Goal: Transaction & Acquisition: Purchase product/service

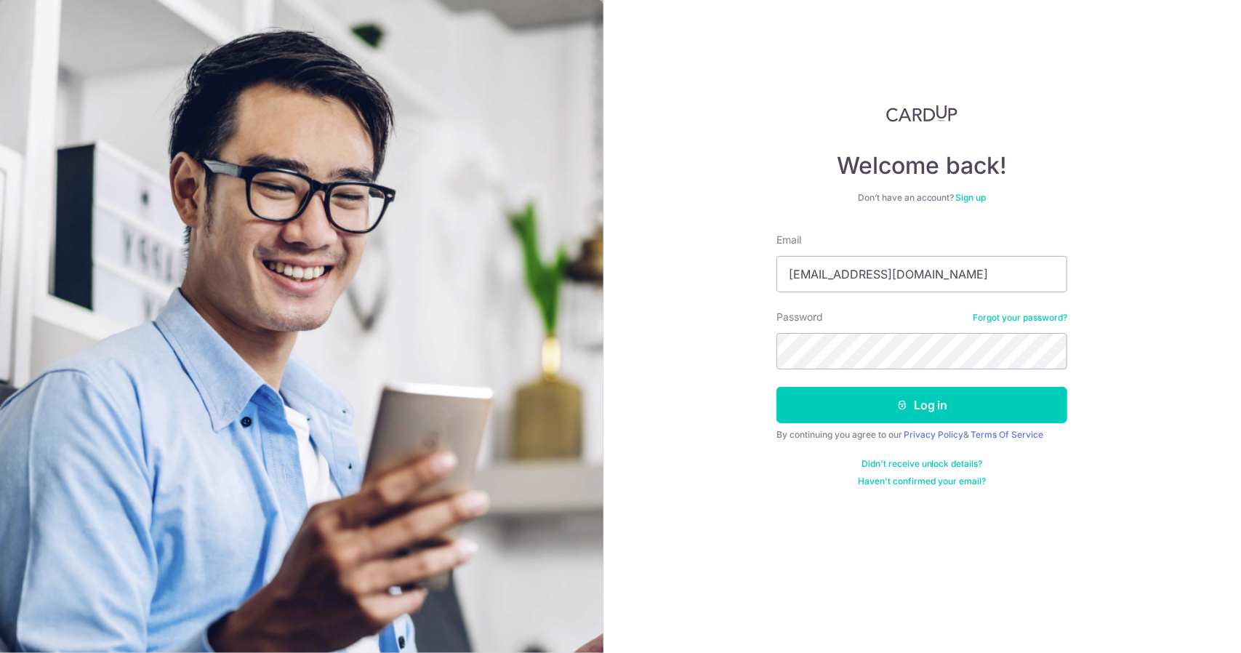
type input "jianie94@gmail.com"
click at [777, 387] on button "Log in" at bounding box center [922, 405] width 291 height 36
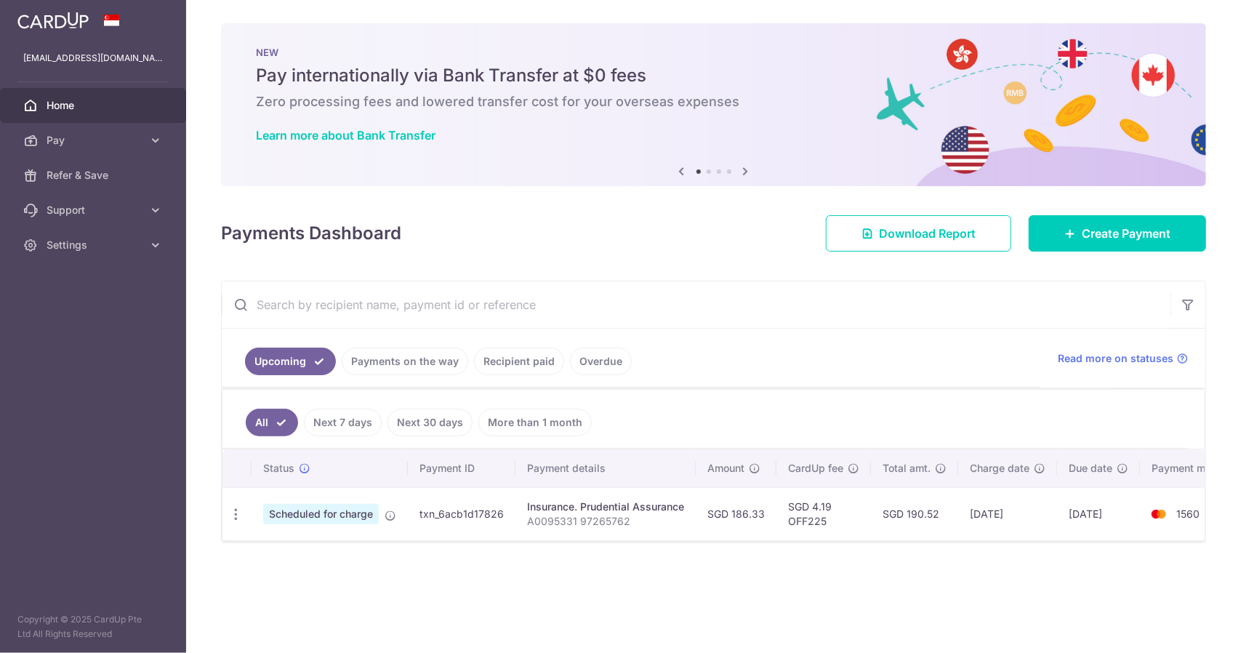
click at [356, 508] on span "Scheduled for charge" at bounding box center [321, 514] width 116 height 20
click at [429, 523] on td "txn_6acb1d17826" at bounding box center [462, 513] width 108 height 53
click at [558, 532] on td "Insurance. Prudential Assurance A0095331 97265762" at bounding box center [606, 513] width 180 height 53
click at [1091, 226] on span "Create Payment" at bounding box center [1126, 233] width 89 height 17
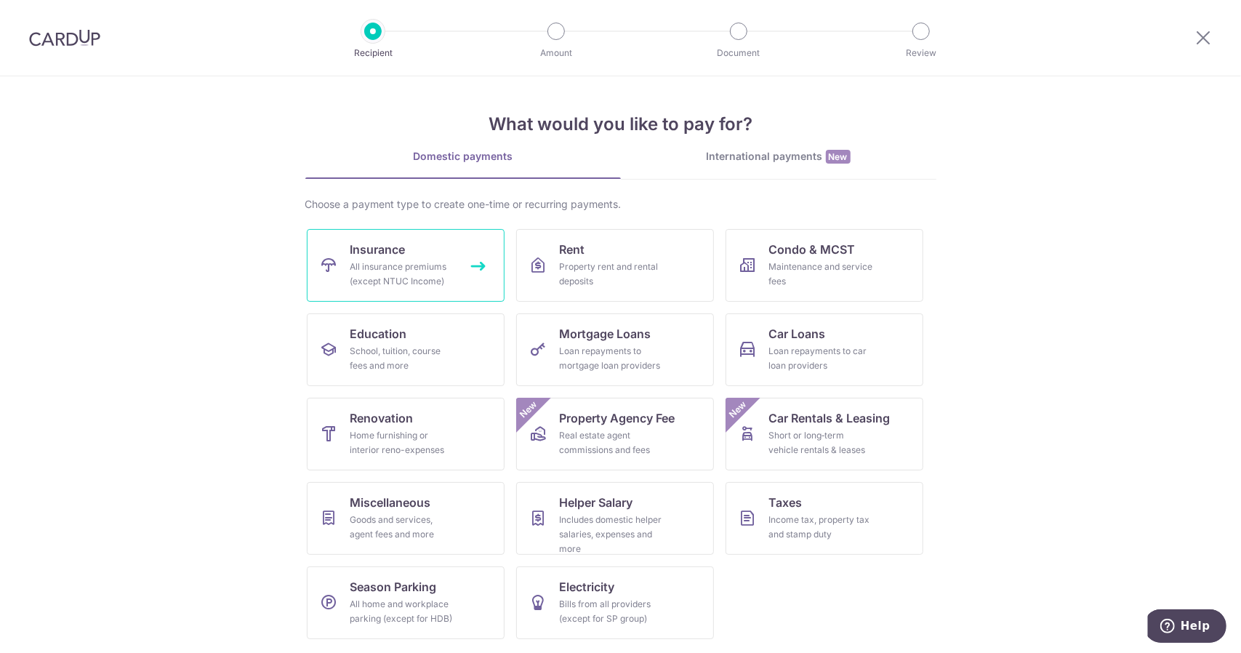
click at [366, 268] on div "All insurance premiums (except NTUC Income)" at bounding box center [402, 274] width 105 height 29
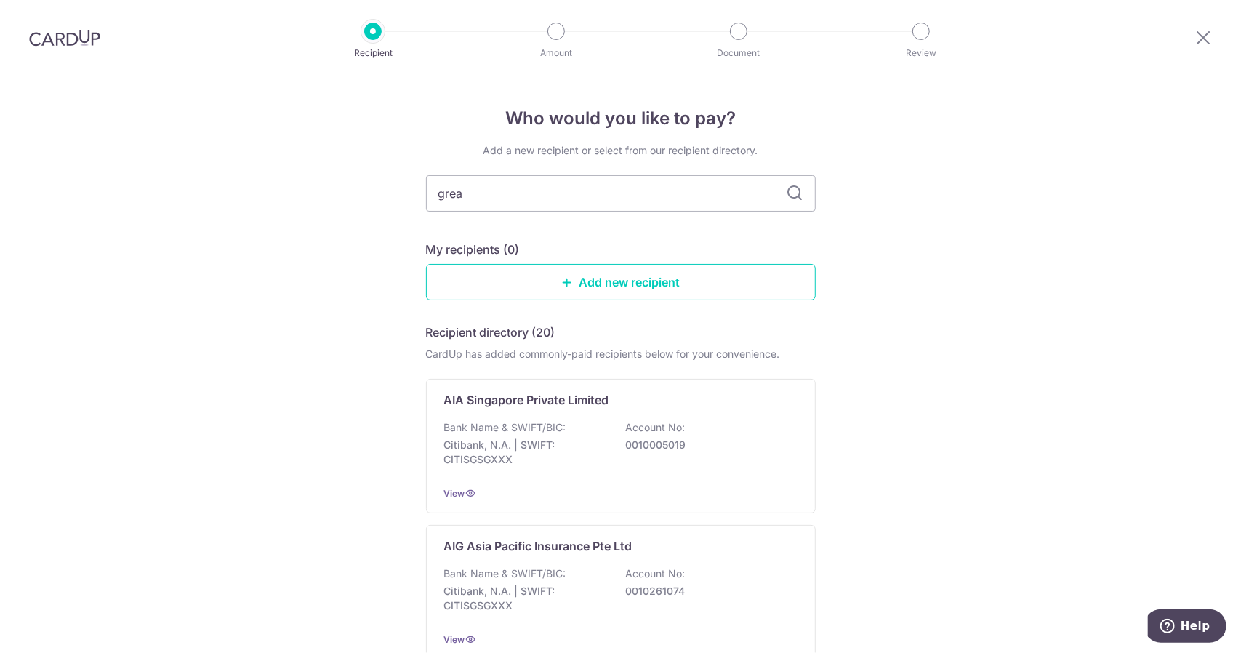
type input "great"
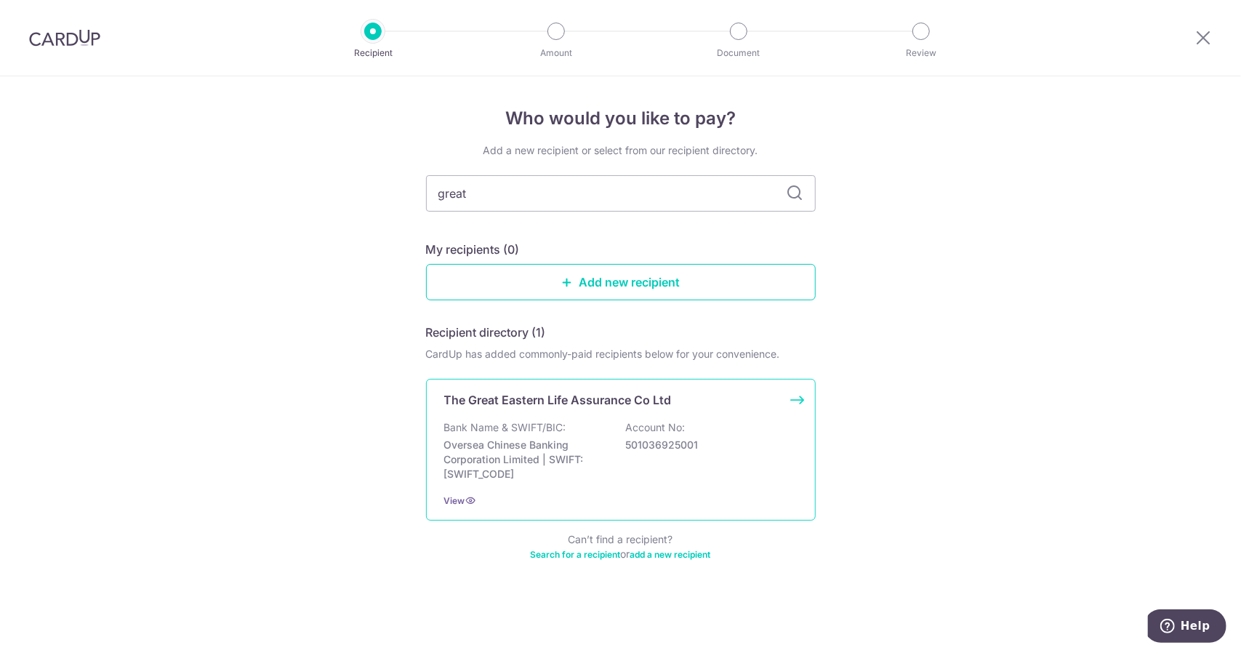
click at [573, 447] on p "Oversea Chinese Banking Corporation Limited | SWIFT: OCBCSGSGXXX" at bounding box center [525, 460] width 163 height 44
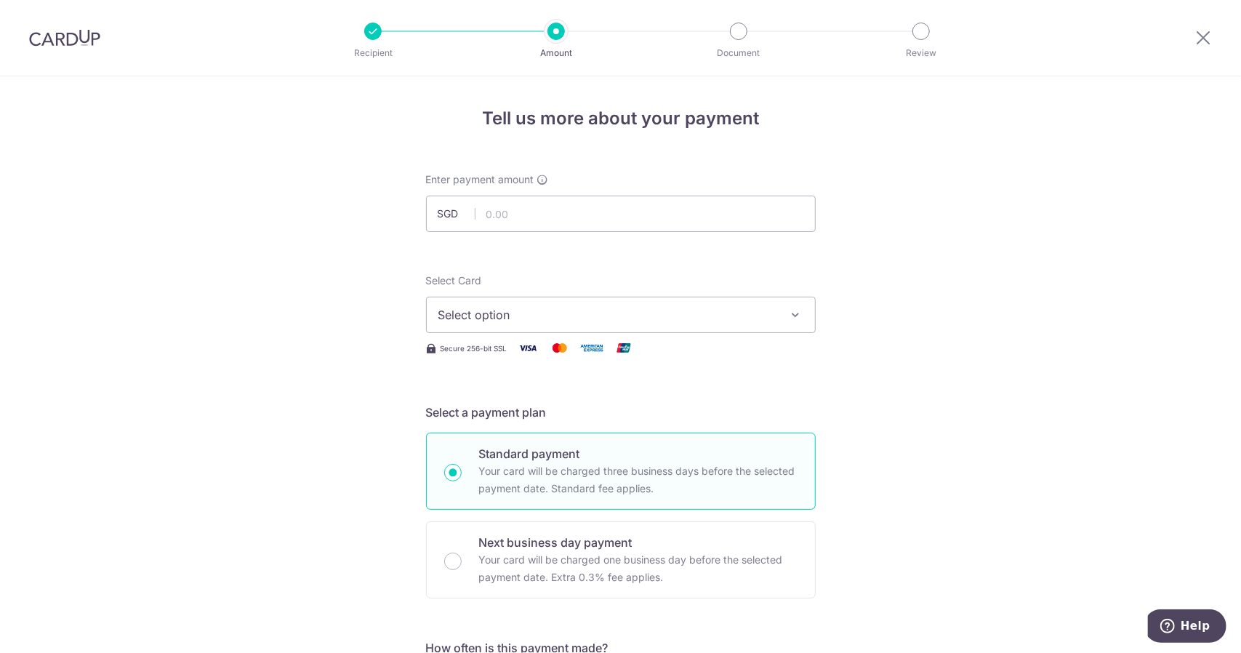
click at [555, 308] on span "Select option" at bounding box center [607, 314] width 339 height 17
click at [518, 396] on li "Your Cards" at bounding box center [621, 385] width 388 height 33
click at [516, 412] on h5 "Select a payment plan" at bounding box center [621, 412] width 390 height 17
click at [542, 325] on button "Select option" at bounding box center [621, 315] width 390 height 36
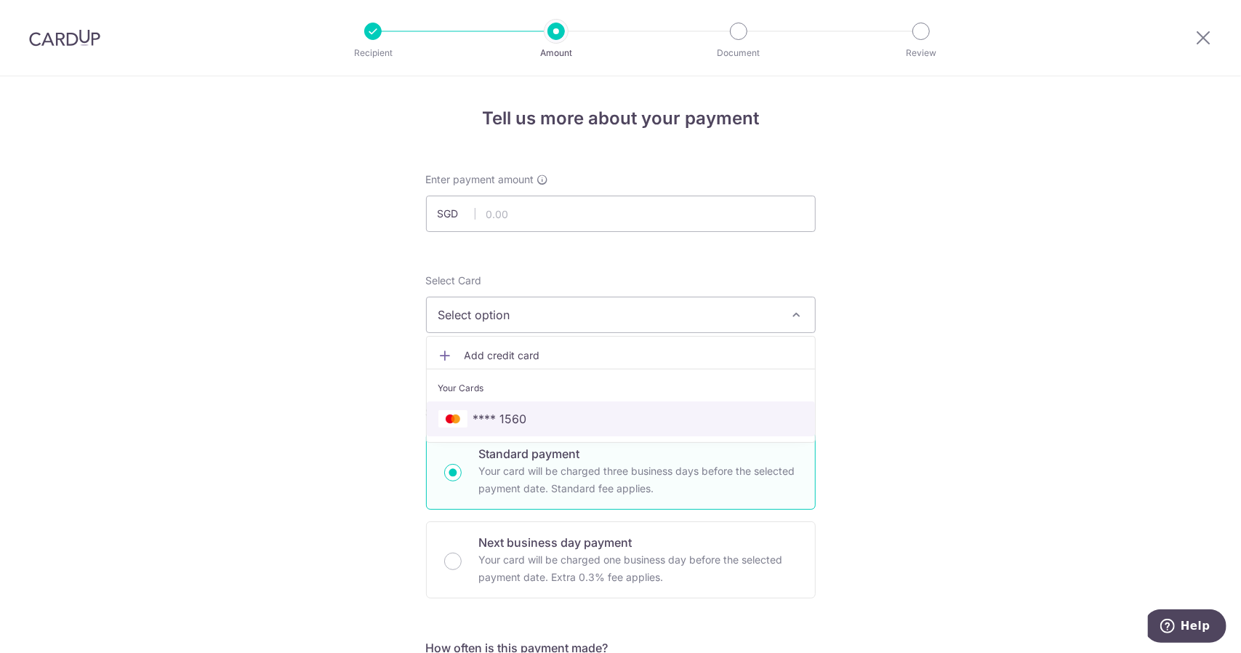
click at [523, 425] on span "**** 1560" at bounding box center [620, 418] width 365 height 17
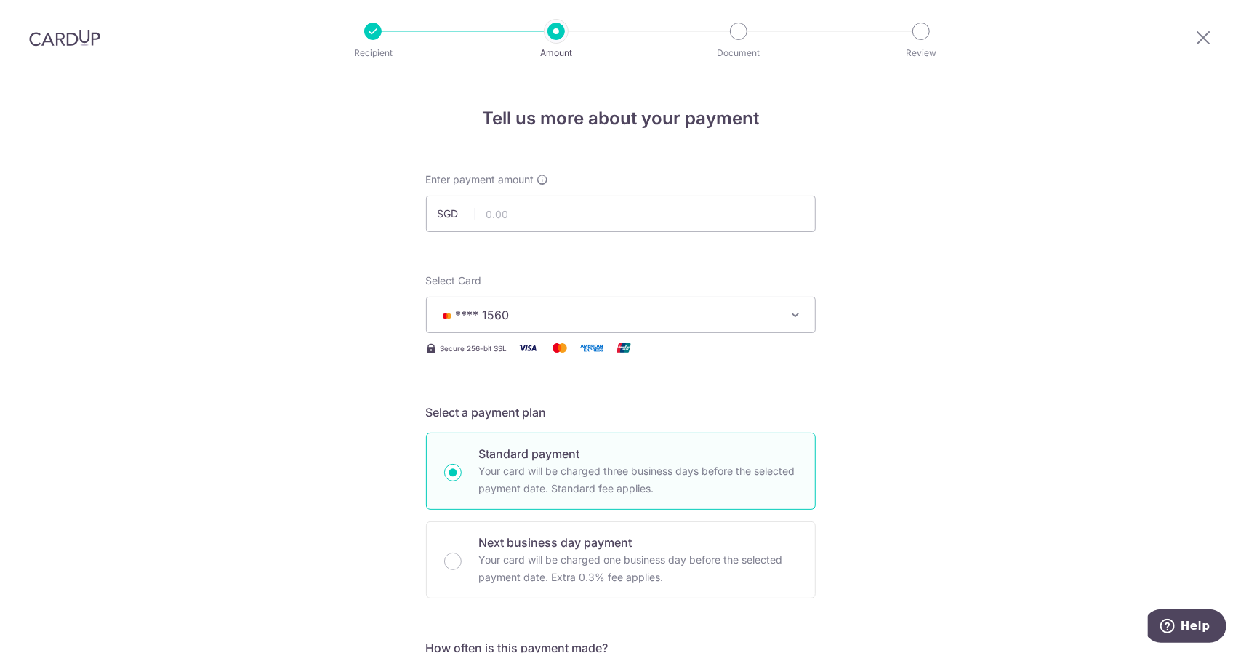
click at [525, 207] on input "text" at bounding box center [621, 214] width 390 height 36
paste input "OFF225"
click at [578, 305] on button "**** 1560" at bounding box center [621, 315] width 390 height 36
drag, startPoint x: 1005, startPoint y: 273, endPoint x: 912, endPoint y: 254, distance: 95.0
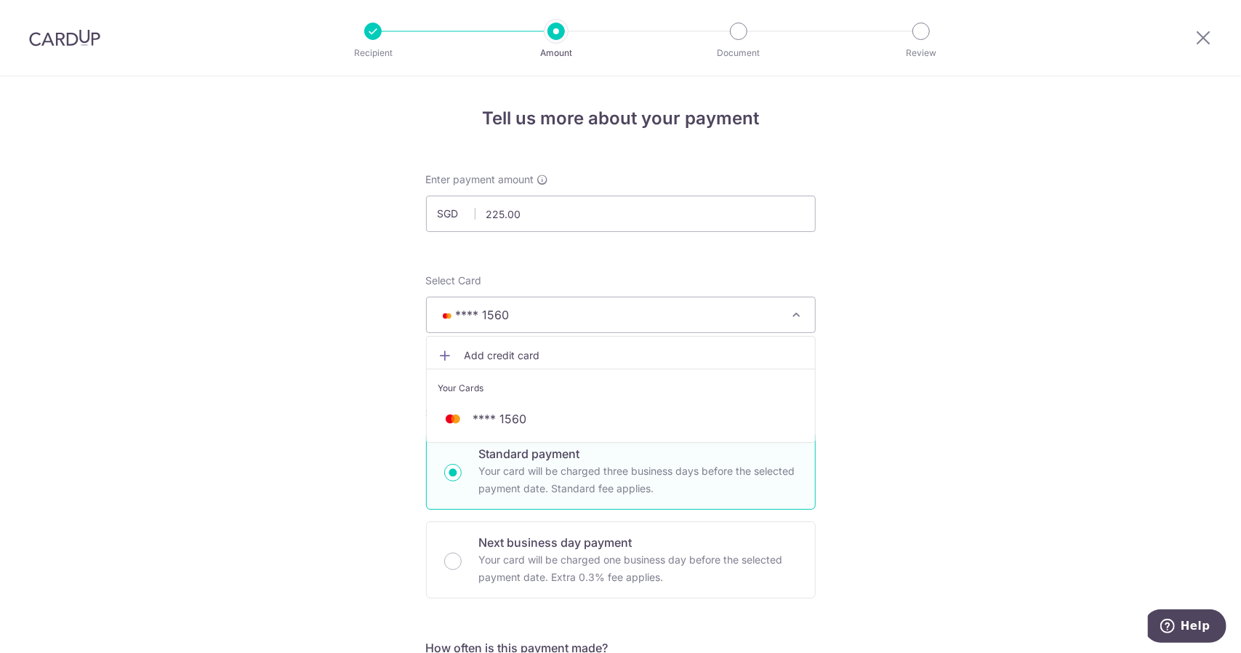
click at [586, 213] on input "225.00" at bounding box center [621, 214] width 390 height 36
type input "109.28"
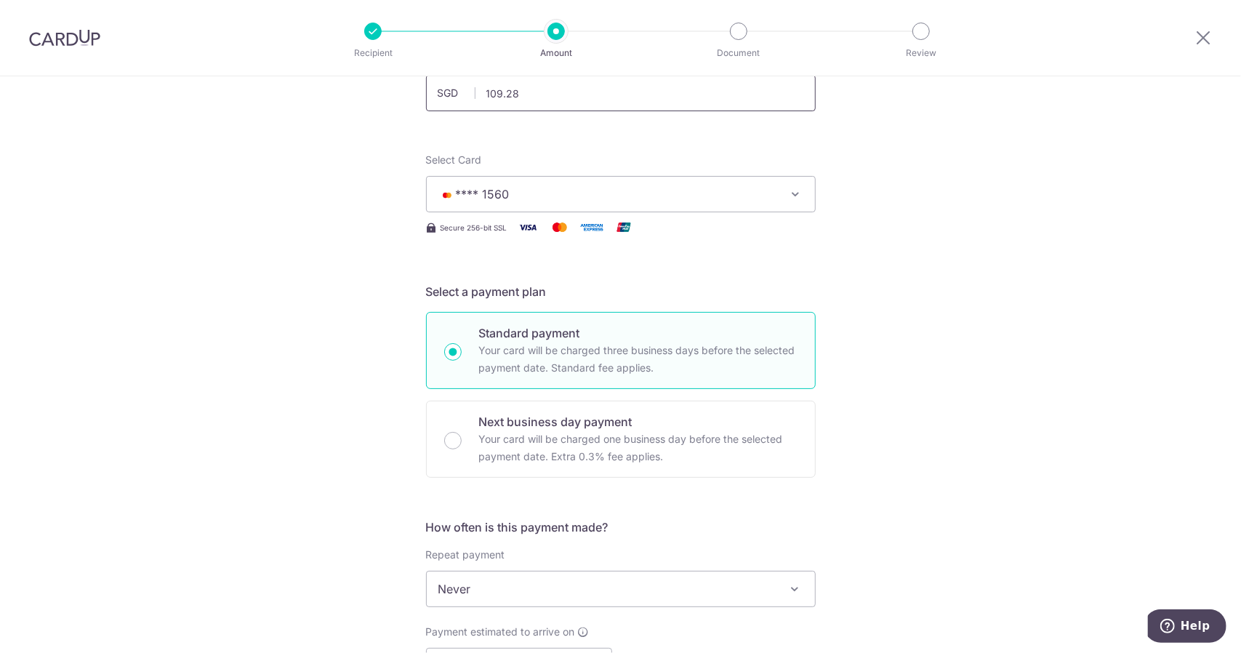
scroll to position [242, 0]
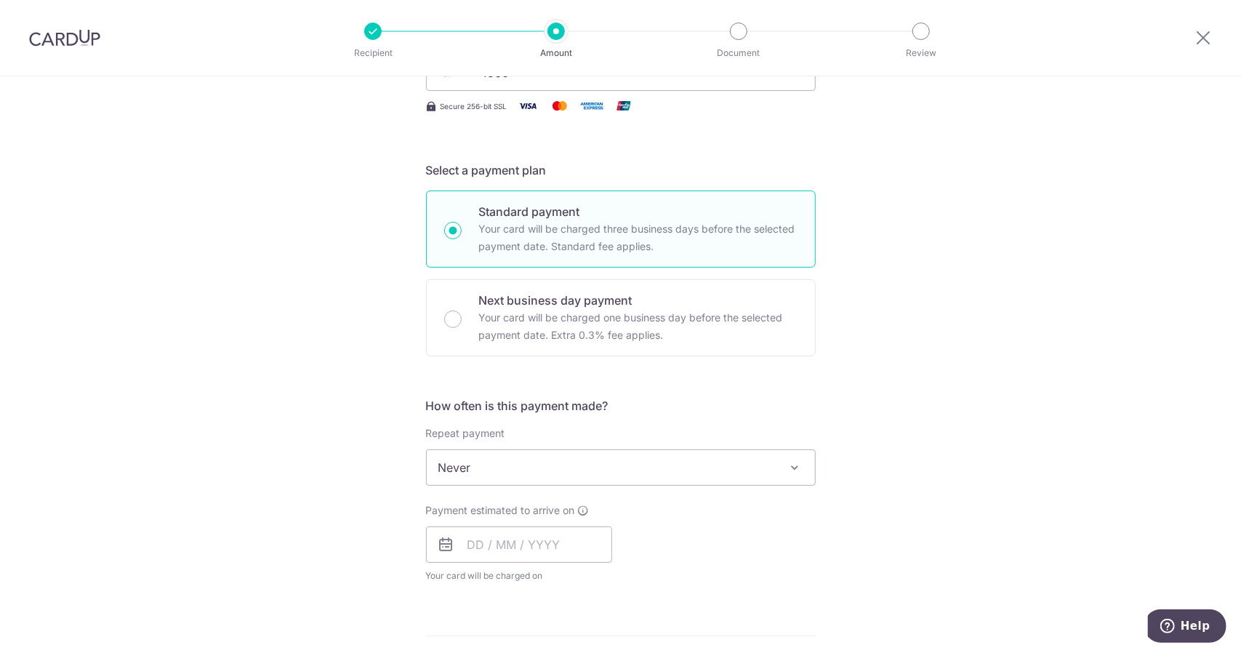
click at [604, 462] on span "Never" at bounding box center [621, 467] width 388 height 35
click at [601, 464] on span "Never" at bounding box center [621, 467] width 388 height 35
click at [557, 544] on input "text" at bounding box center [519, 544] width 186 height 36
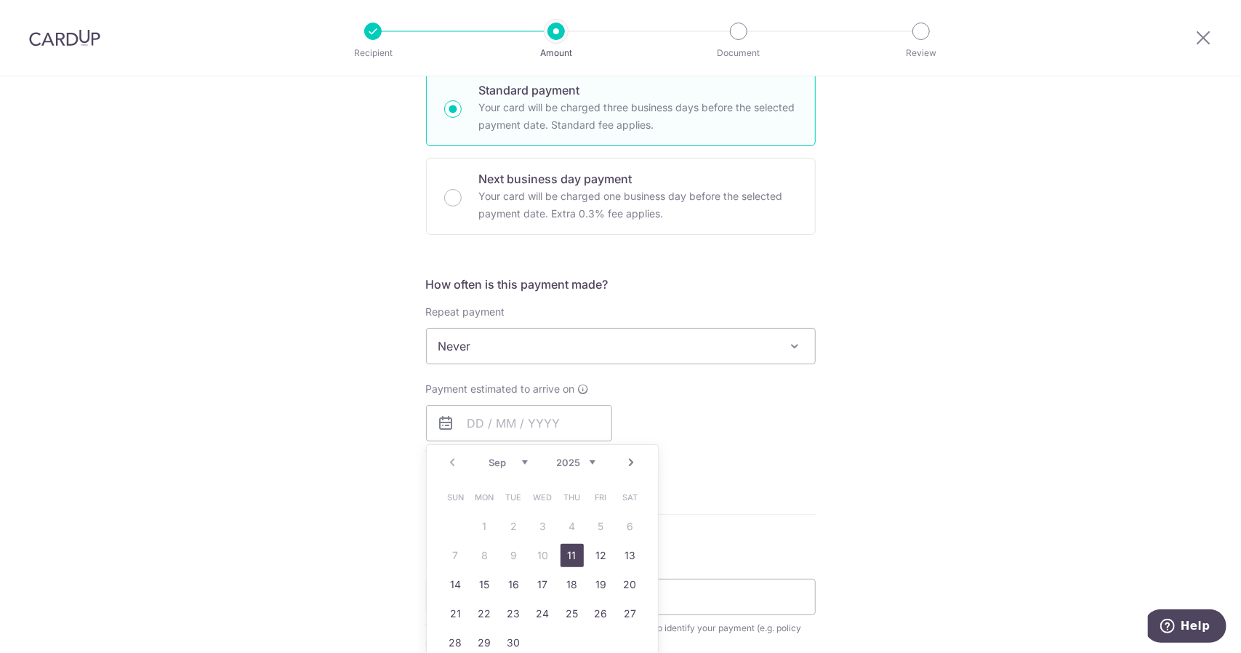
click at [575, 556] on link "11" at bounding box center [572, 555] width 23 height 23
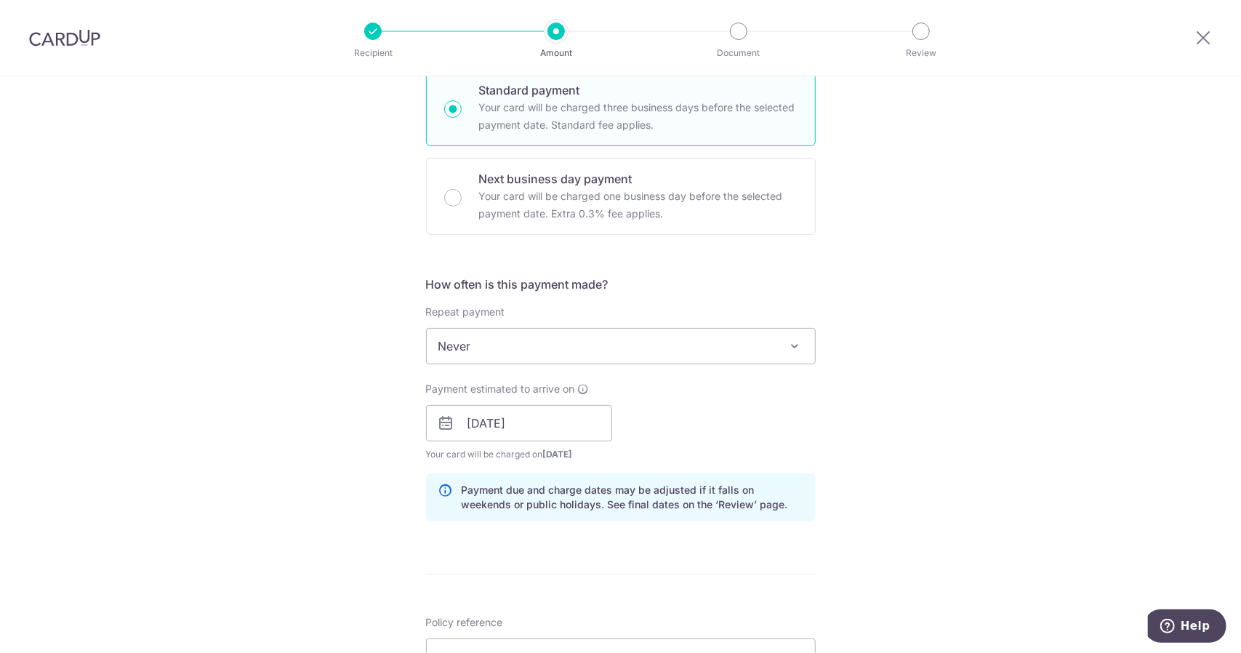
click at [761, 587] on form "Enter payment amount SGD 109.28 109.28 Select Card **** 1560 Add credit card Yo…" at bounding box center [621, 444] width 390 height 1270
click at [571, 440] on div "Payment estimated to arrive on 11/09/2025 Prev Next Sep Oct Nov Dec 2025 2026 2…" at bounding box center [519, 422] width 186 height 80
click at [583, 430] on input "11/09/2025" at bounding box center [519, 423] width 186 height 36
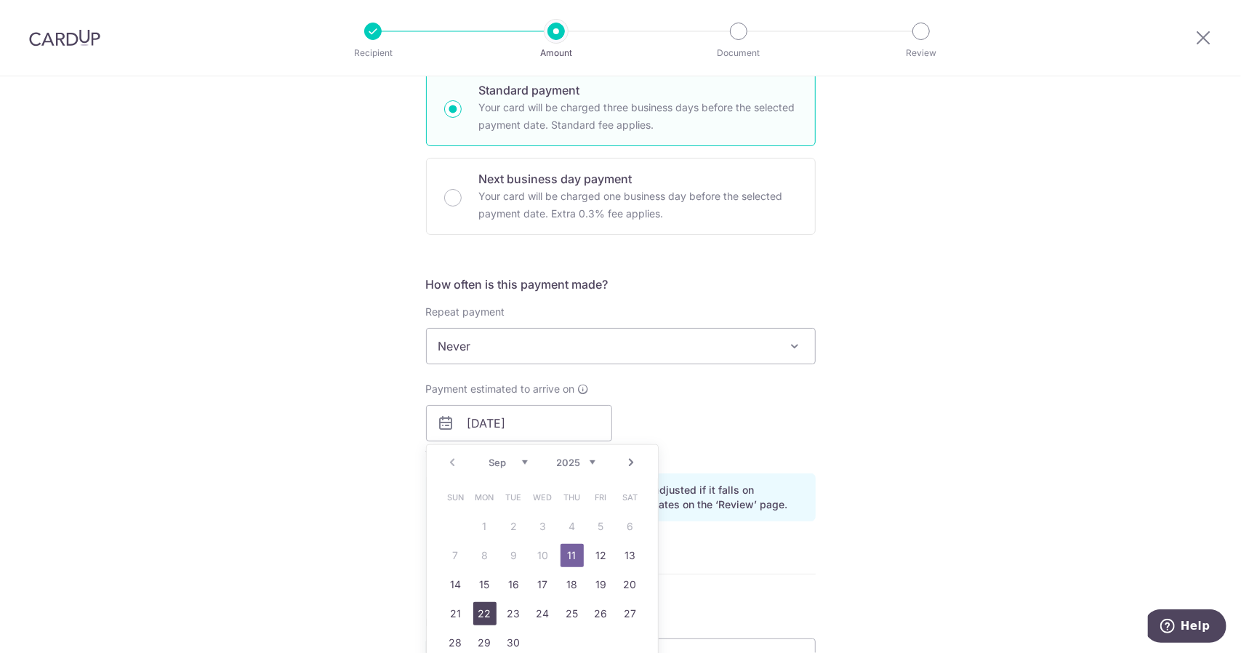
click at [483, 610] on link "22" at bounding box center [484, 613] width 23 height 23
type input "[DATE]"
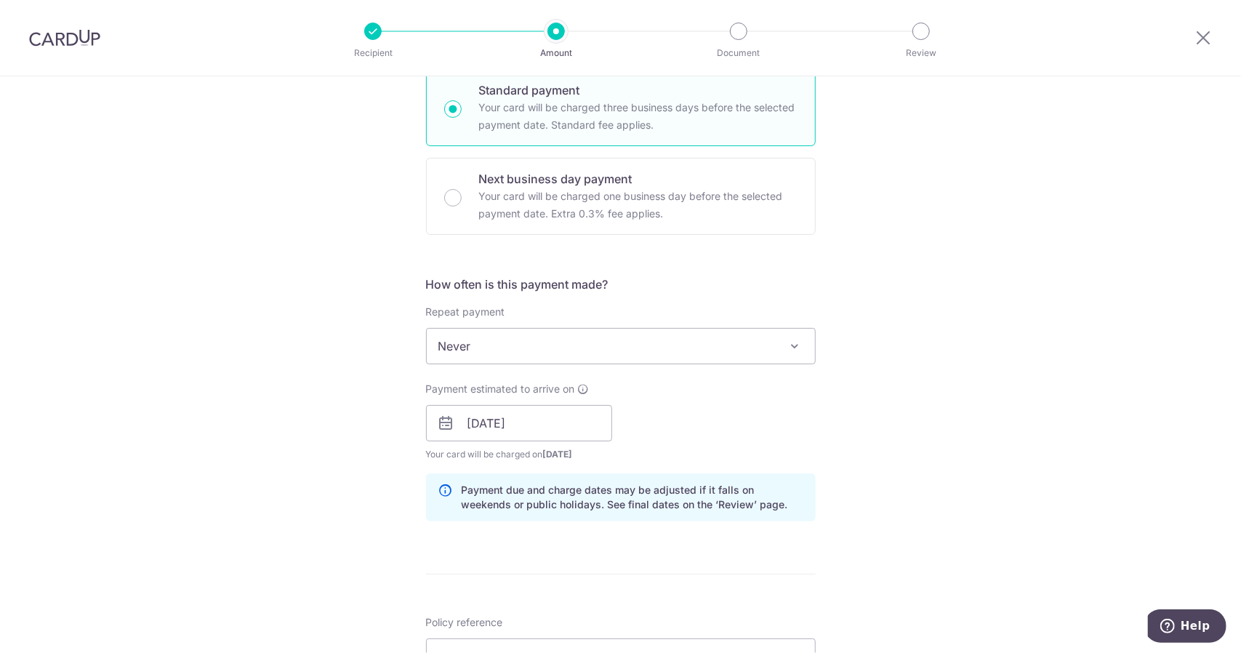
click at [659, 431] on div "Payment estimated to arrive on 22/09/2025 Prev Next Sep Oct Nov Dec 2025 2026 2…" at bounding box center [620, 422] width 407 height 80
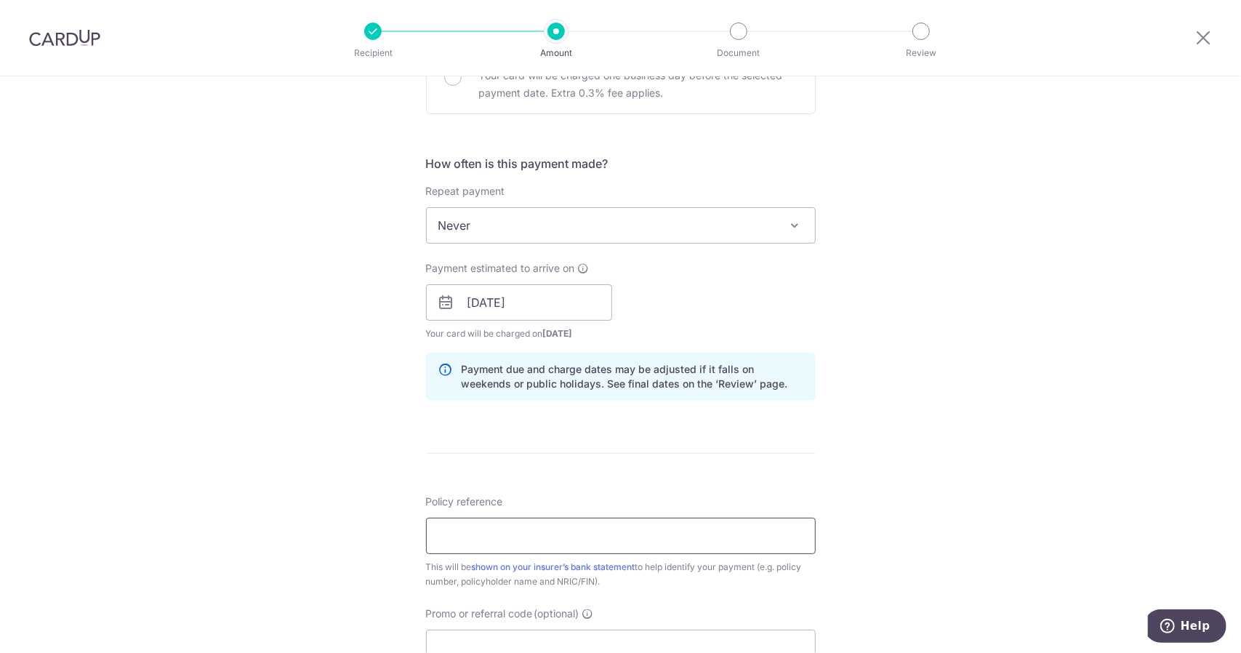
click at [536, 529] on input "Policy reference" at bounding box center [621, 536] width 390 height 36
paste input "0211693480"
type input "0211693480"
click at [532, 630] on input "Promo or referral code (optional)" at bounding box center [621, 648] width 390 height 36
paste input "OFF225"
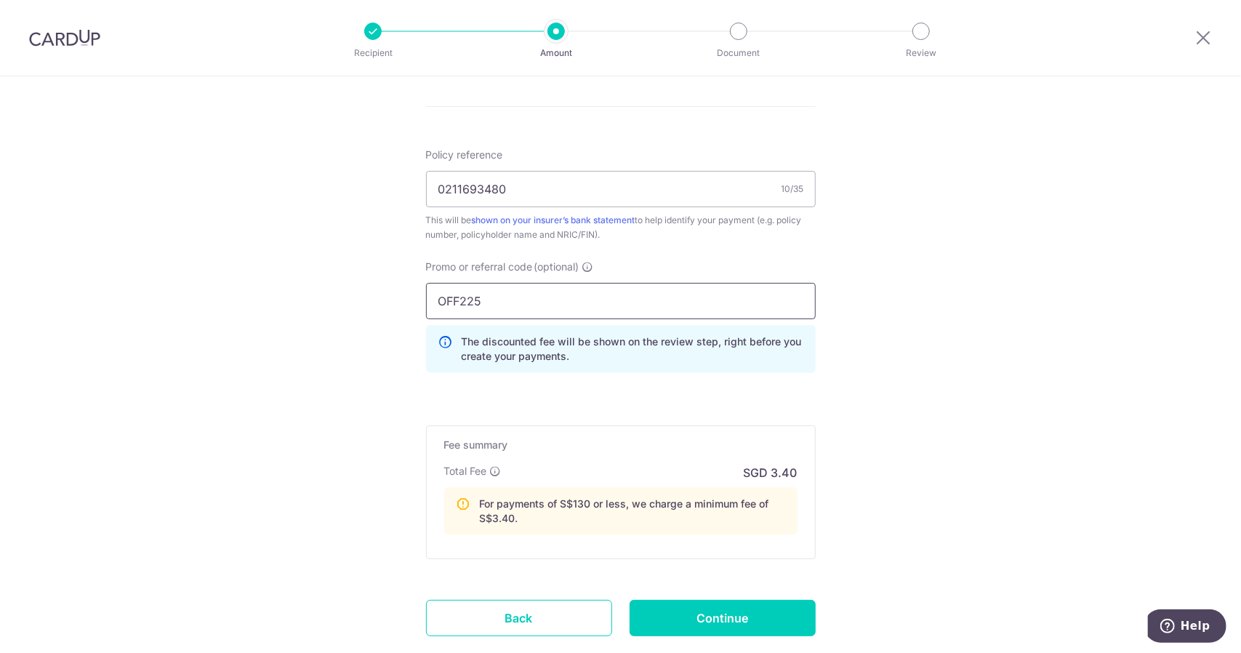
scroll to position [919, 0]
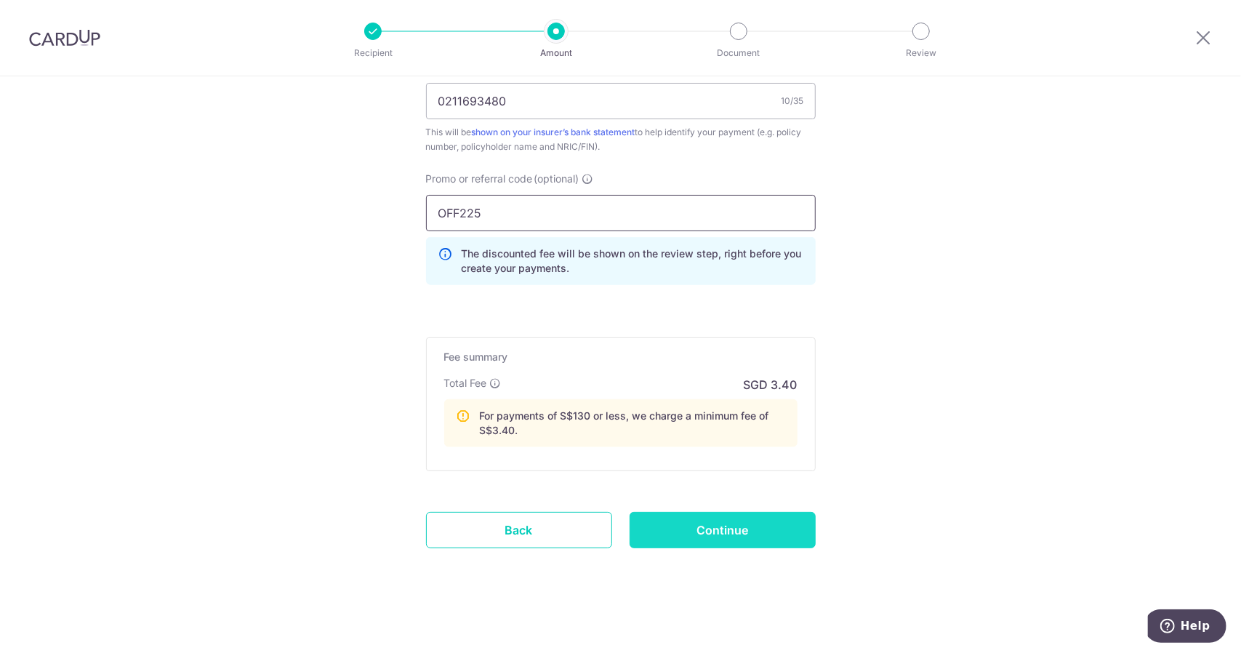
type input "OFF225"
click at [690, 527] on input "Continue" at bounding box center [723, 530] width 186 height 36
type input "Create Schedule"
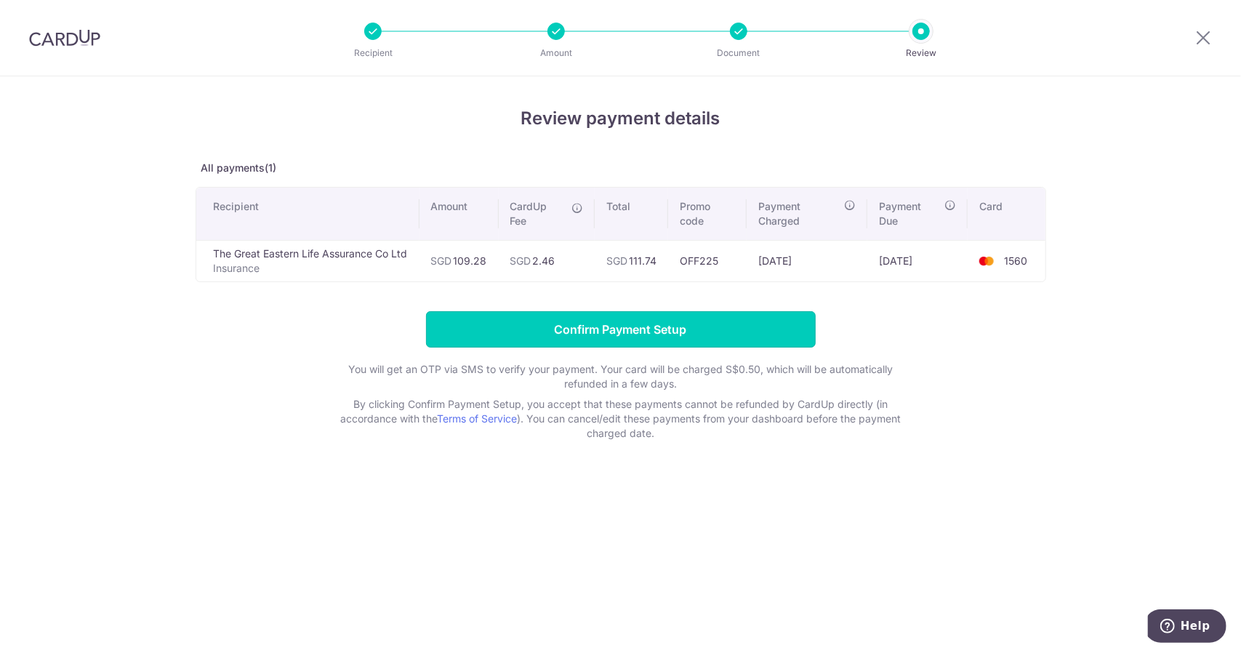
drag, startPoint x: 643, startPoint y: 326, endPoint x: 1174, endPoint y: 347, distance: 531.2
click at [1174, 347] on div "Review payment details All payments(1) Recipient Amount CardUp Fee Total Promo …" at bounding box center [620, 364] width 1241 height 577
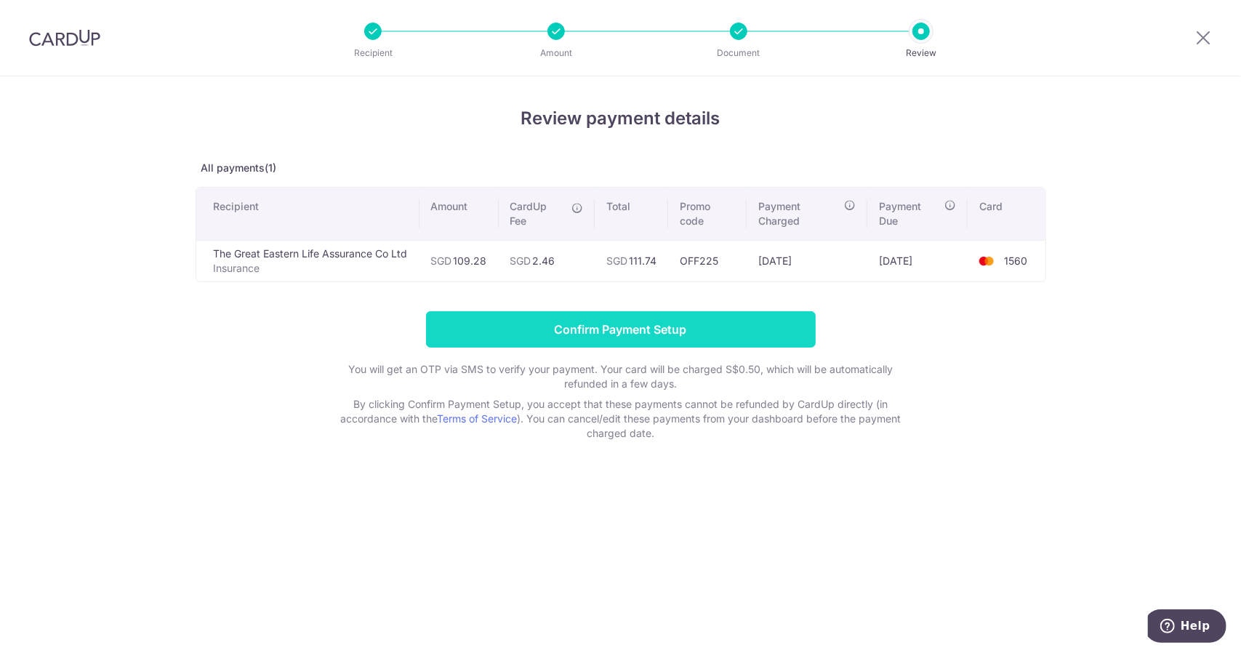
click at [790, 326] on input "Confirm Payment Setup" at bounding box center [621, 329] width 390 height 36
